Goal: Transaction & Acquisition: Purchase product/service

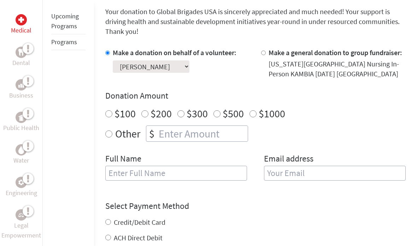
scroll to position [184, 0]
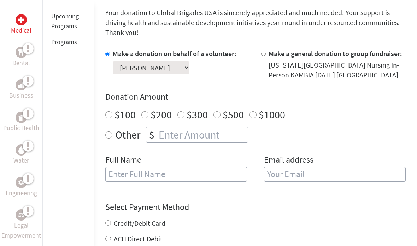
click at [111, 136] on input "Other" at bounding box center [108, 134] width 7 height 7
radio input "true"
click at [176, 136] on input "number" at bounding box center [202, 135] width 90 height 16
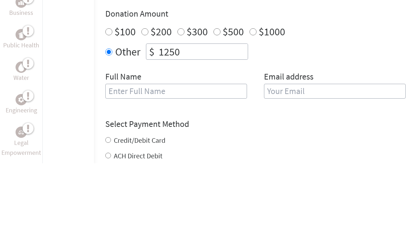
type input "1250"
click at [173, 167] on input "text" at bounding box center [176, 174] width 142 height 15
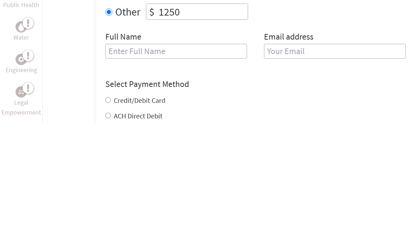
type input "[PERSON_NAME]"
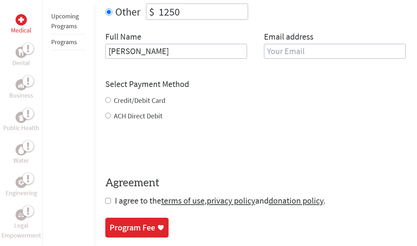
type input "[EMAIL_ADDRESS][DOMAIN_NAME]"
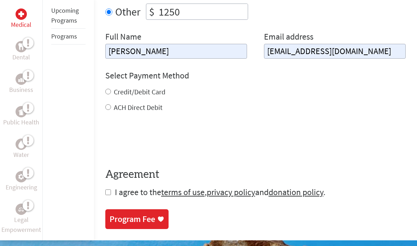
click at [110, 93] on input "Credit/Debit Card" at bounding box center [108, 92] width 6 height 6
radio input "true"
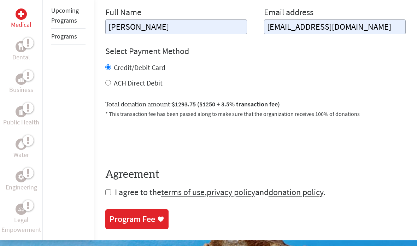
scroll to position [342, 0]
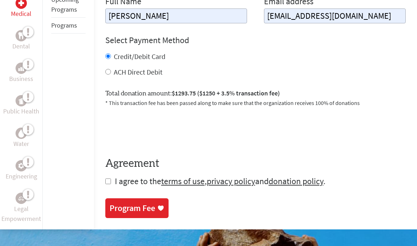
click at [108, 72] on input "ACH Direct Debit" at bounding box center [108, 72] width 6 height 6
radio input "true"
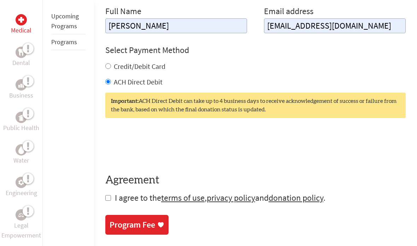
scroll to position [336, 0]
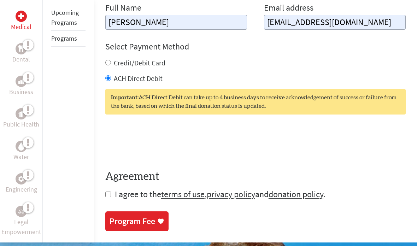
click at [112, 192] on form "Make a donation on behalf of a volunteer: Select a volunteer... [PERSON_NAME] […" at bounding box center [255, 48] width 300 height 303
click at [107, 193] on input "checkbox" at bounding box center [108, 194] width 6 height 6
checkbox input "true"
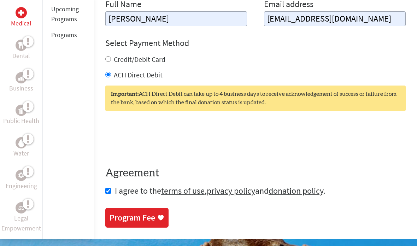
scroll to position [341, 0]
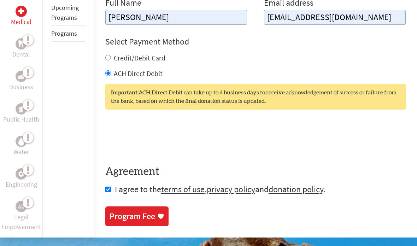
click at [152, 217] on div "Program Fee" at bounding box center [132, 216] width 46 height 11
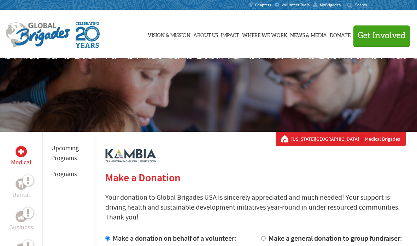
scroll to position [369, 0]
